Goal: Task Accomplishment & Management: Manage account settings

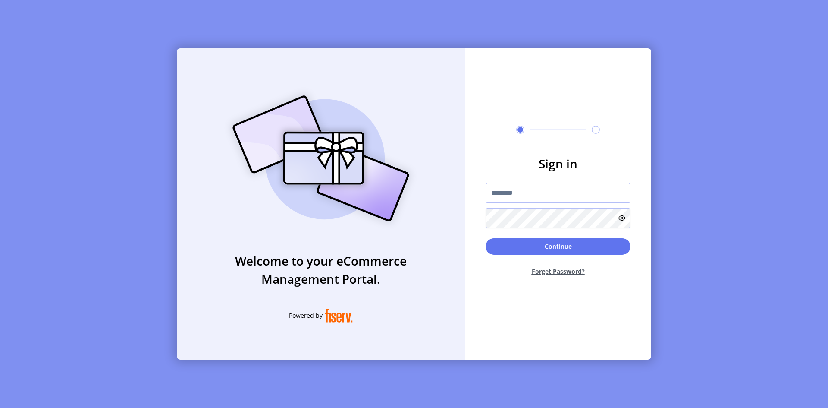
click at [523, 193] on input "text" at bounding box center [558, 193] width 145 height 20
type input "**********"
click at [486, 238] on button "Continue" at bounding box center [558, 246] width 145 height 16
click at [533, 218] on div at bounding box center [558, 218] width 145 height 20
click at [534, 242] on button "Continue" at bounding box center [558, 246] width 145 height 16
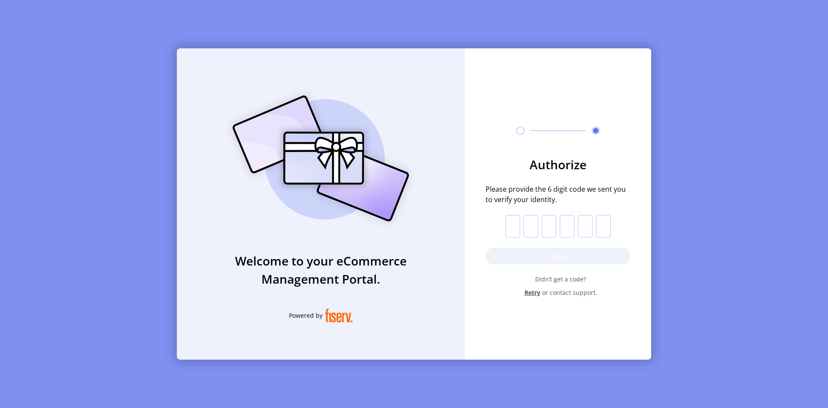
click at [515, 218] on input "text" at bounding box center [513, 226] width 15 height 22
paste input "*"
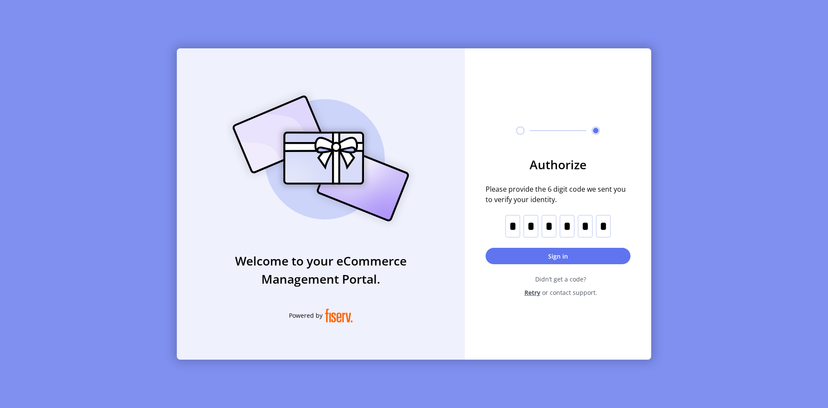
type input "*"
click at [525, 257] on button "Sign in" at bounding box center [558, 256] width 145 height 16
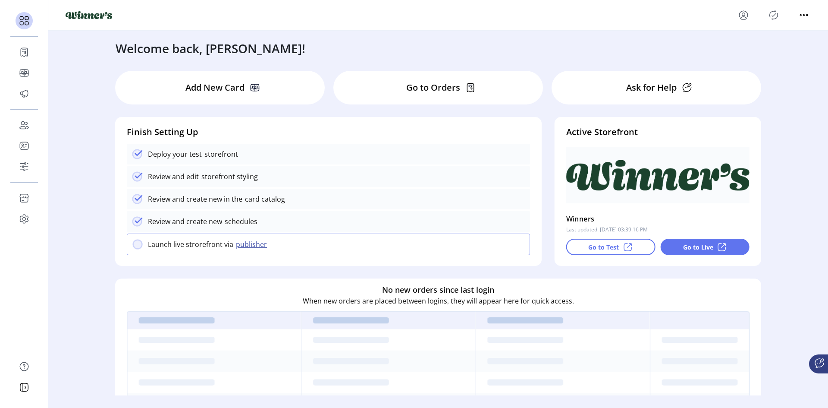
click at [94, 152] on div "Welcome back, [PERSON_NAME]! Add New Card Go to Orders Ask for Help Finish Sett…" at bounding box center [438, 213] width 780 height 364
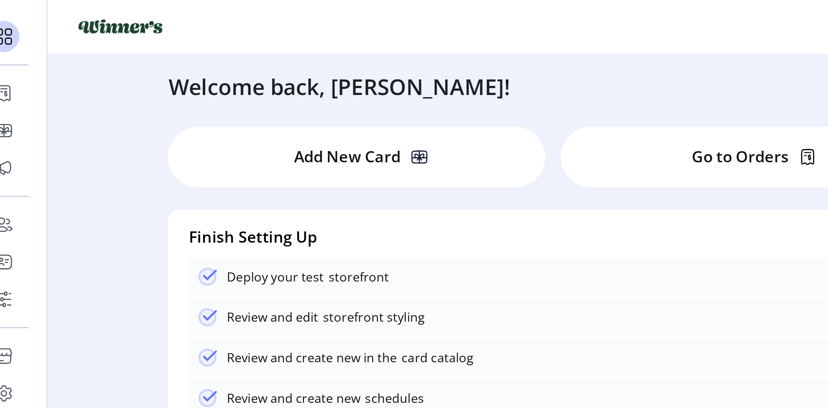
click at [76, 63] on div "Welcome back, [PERSON_NAME]! Add New Card Go to Orders Ask for Help Finish Sett…" at bounding box center [438, 213] width 780 height 364
